Goal: Task Accomplishment & Management: Complete application form

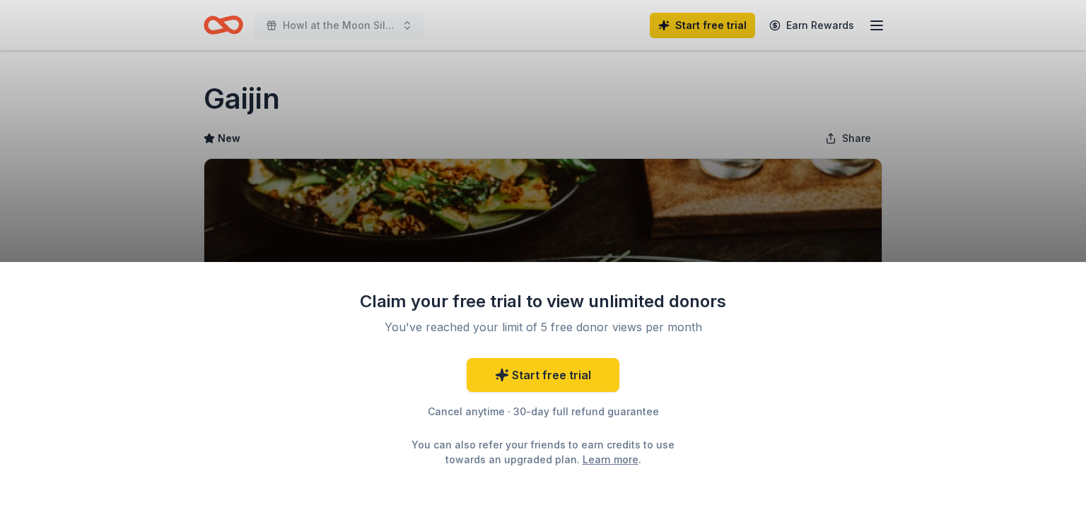
click at [986, 262] on div "Claim your free trial to view unlimited donors You've reached your limit of 5 f…" at bounding box center [543, 393] width 1086 height 262
click at [1030, 225] on div "Claim your free trial to view unlimited donors You've reached your limit of 5 f…" at bounding box center [543, 262] width 1086 height 524
click at [950, 146] on div "Claim your free trial to view unlimited donors You've reached your limit of 5 f…" at bounding box center [543, 262] width 1086 height 524
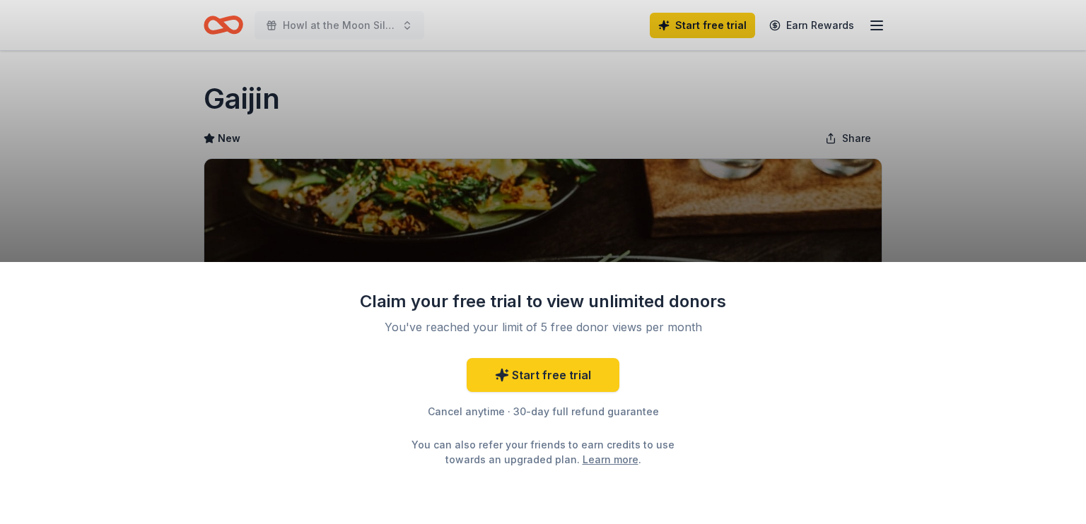
click at [224, 131] on div "Claim your free trial to view unlimited donors You've reached your limit of 5 f…" at bounding box center [543, 262] width 1086 height 524
click at [253, 89] on div "Claim your free trial to view unlimited donors You've reached your limit of 5 f…" at bounding box center [543, 262] width 1086 height 524
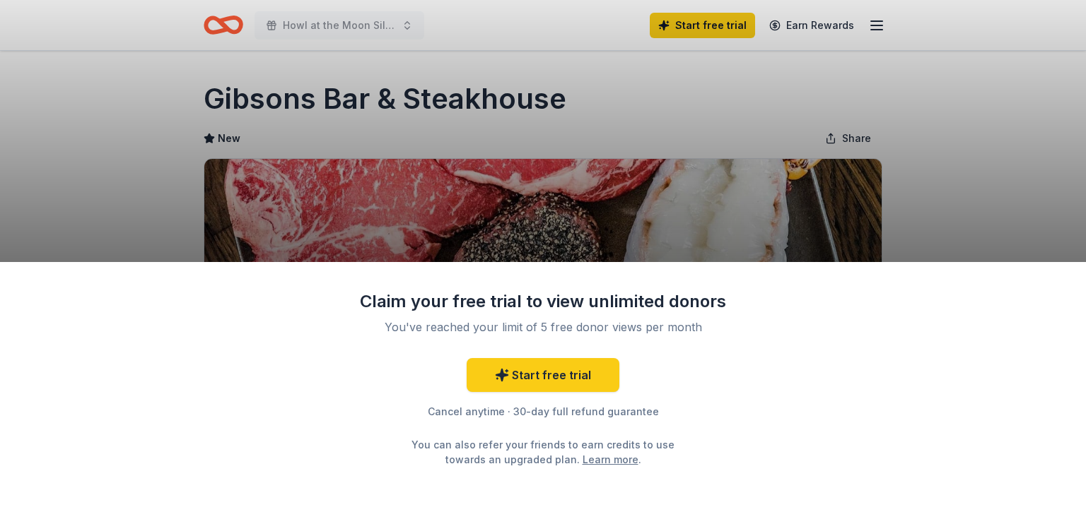
click at [998, 210] on div "Claim your free trial to view unlimited donors You've reached your limit of 5 f…" at bounding box center [543, 262] width 1086 height 524
